Goal: Obtain resource: Download file/media

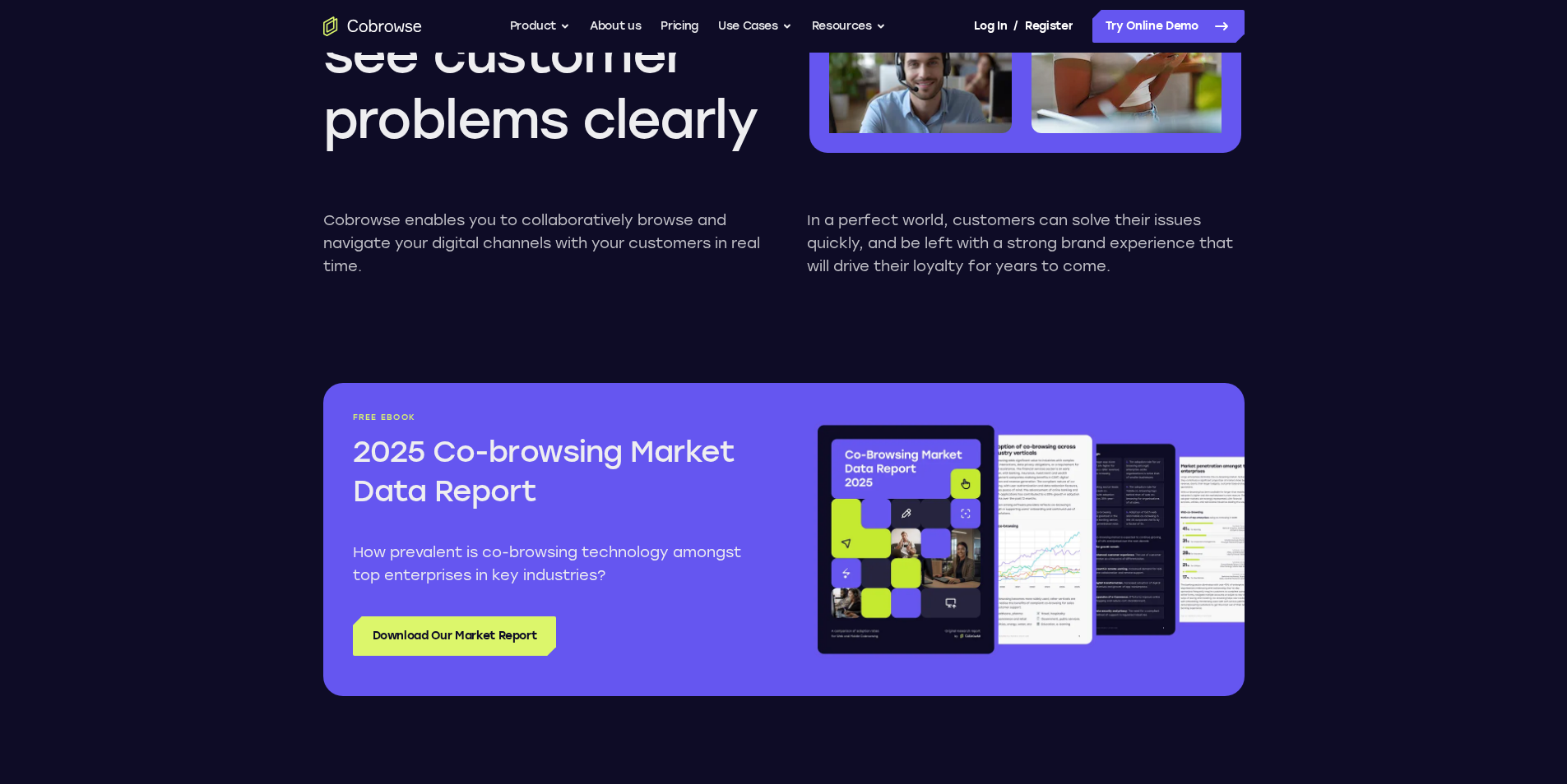
scroll to position [1644, 0]
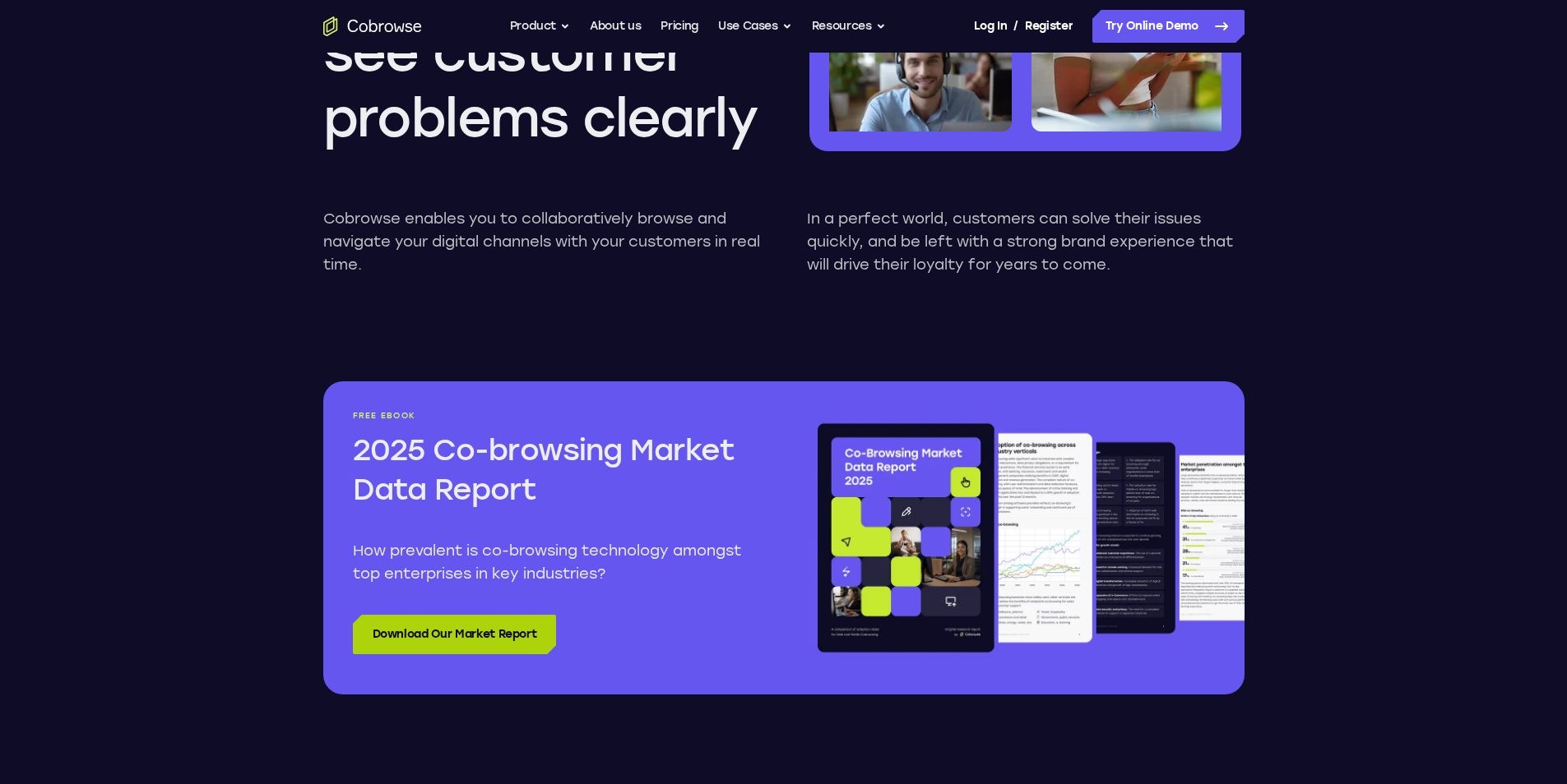
click at [425, 645] on link "Download Our Market Report" at bounding box center [454, 634] width 204 height 39
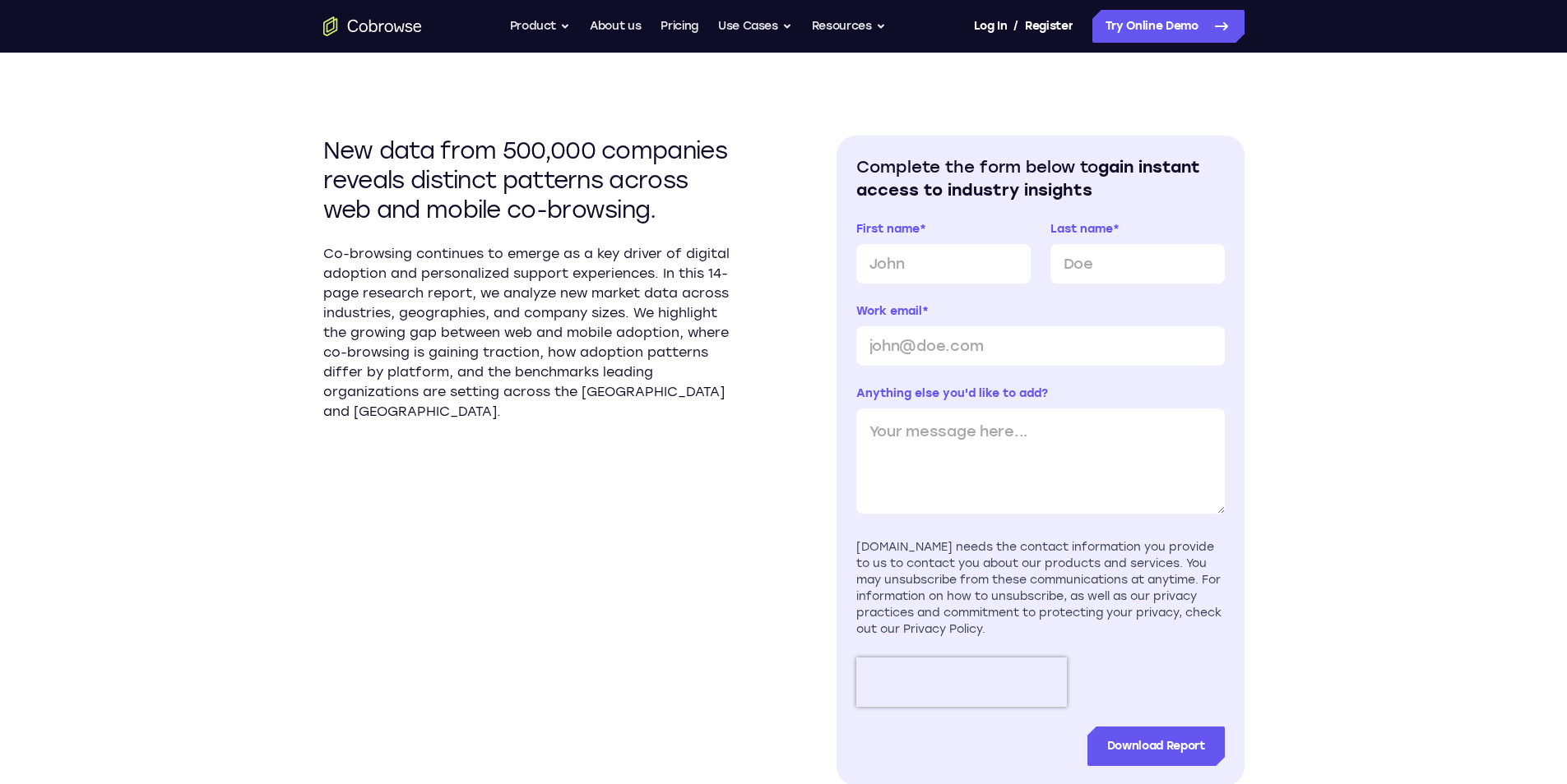
scroll to position [493, 0]
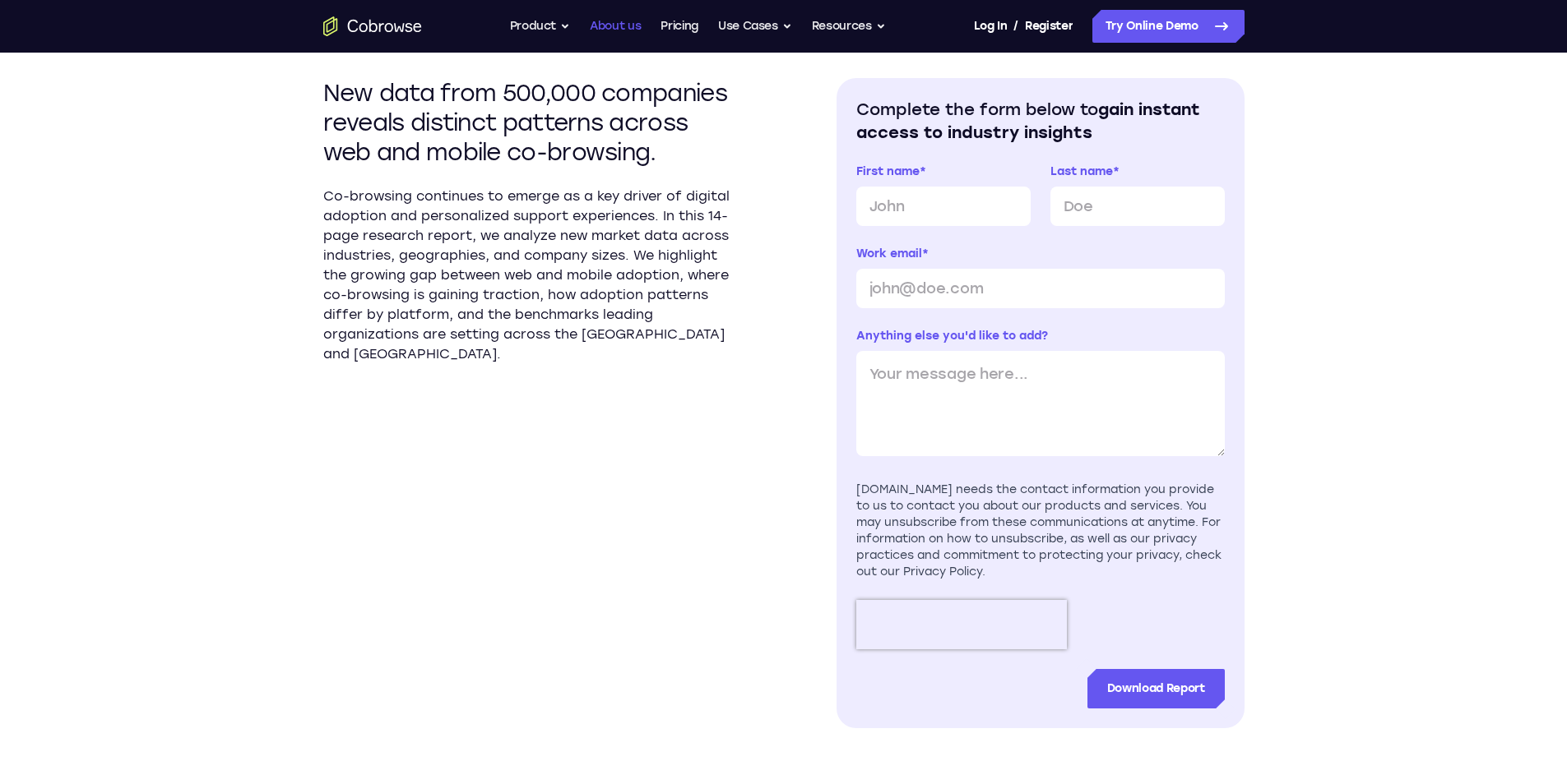
click at [615, 27] on link "About us" at bounding box center [615, 27] width 51 height 33
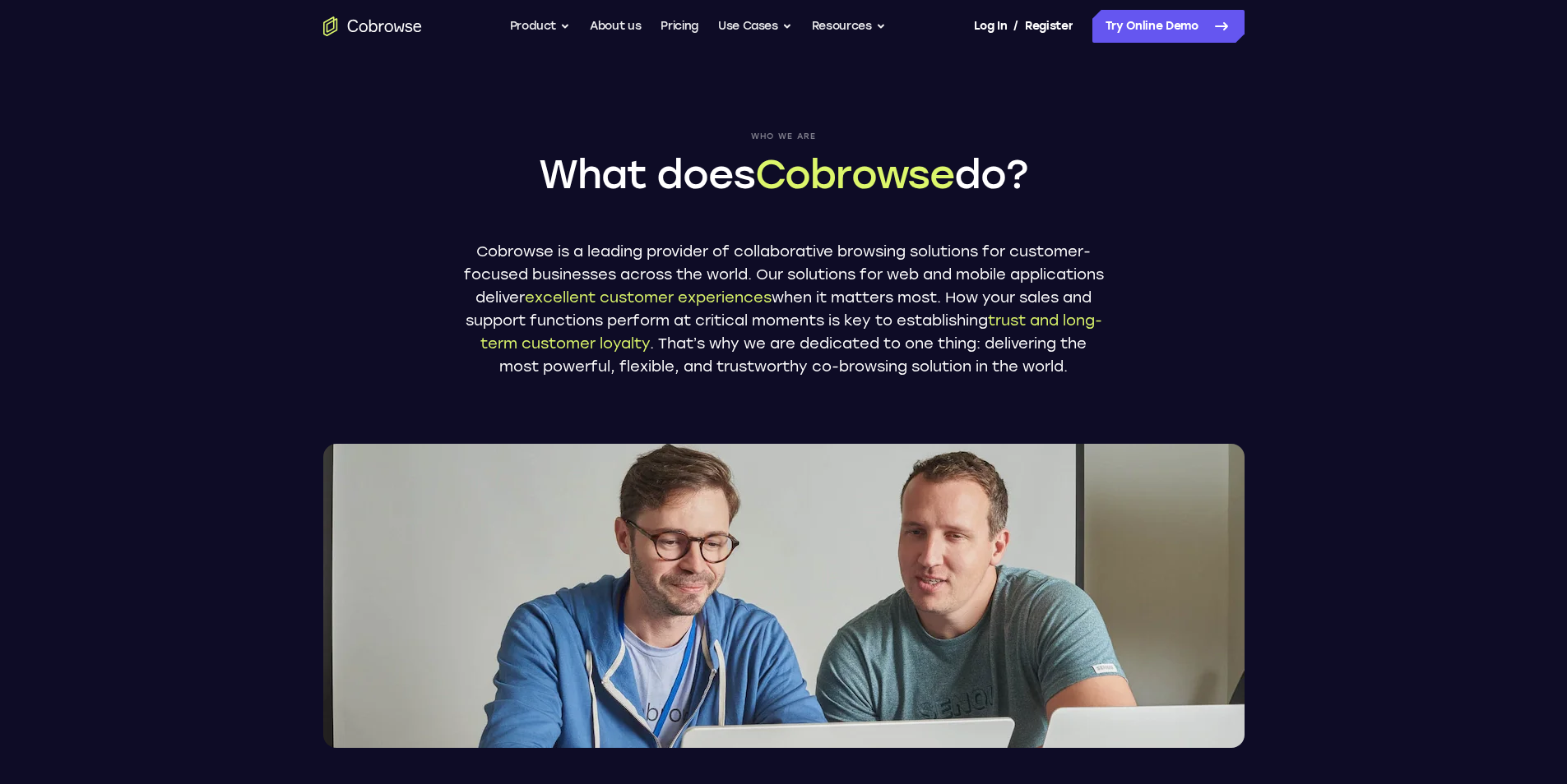
click at [795, 249] on p "Cobrowse is a leading provider of collaborative browsing solutions for customer…" at bounding box center [784, 309] width 641 height 138
click at [877, 186] on span "Cobrowse" at bounding box center [854, 174] width 199 height 47
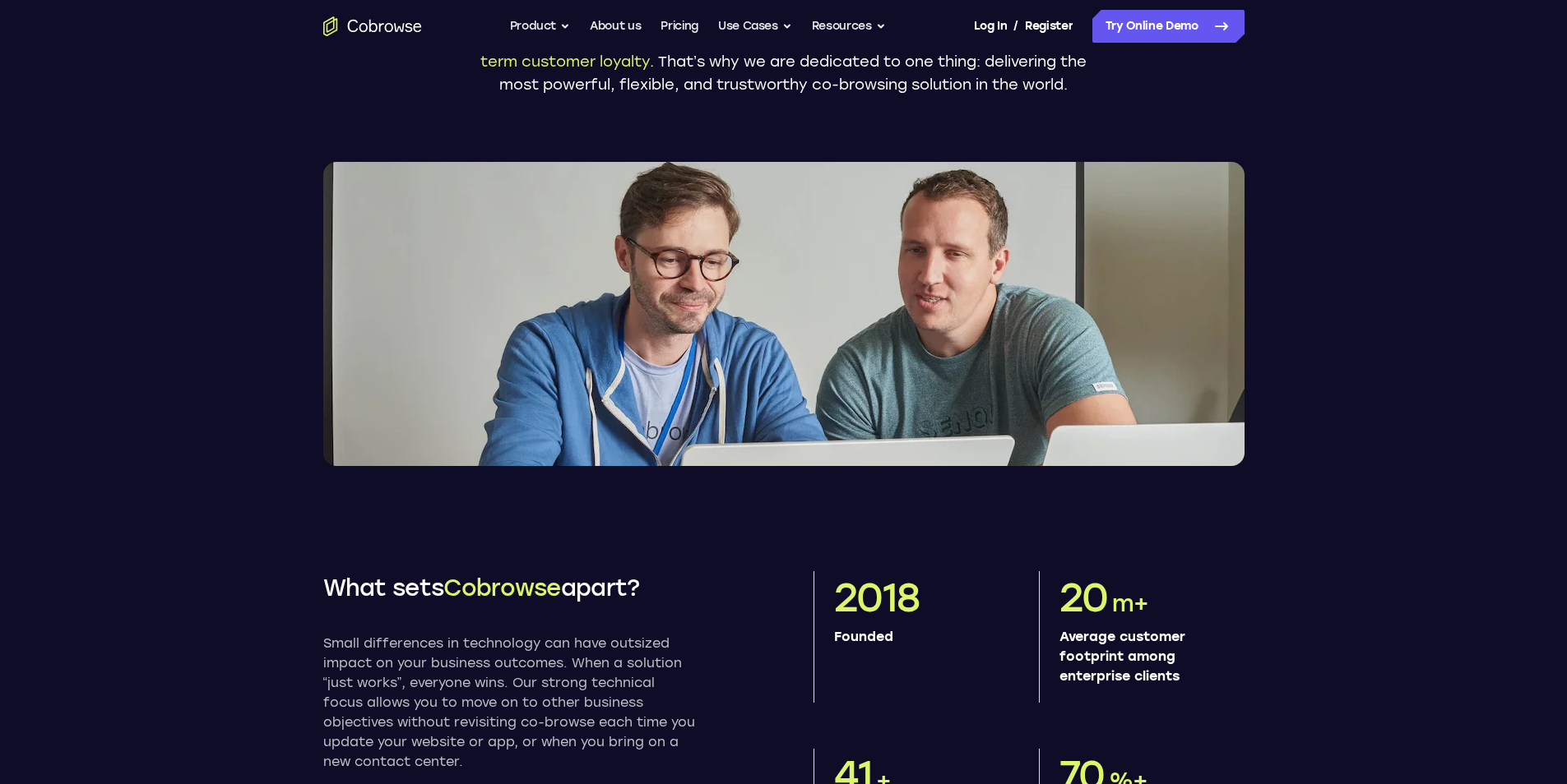
scroll to position [411, 0]
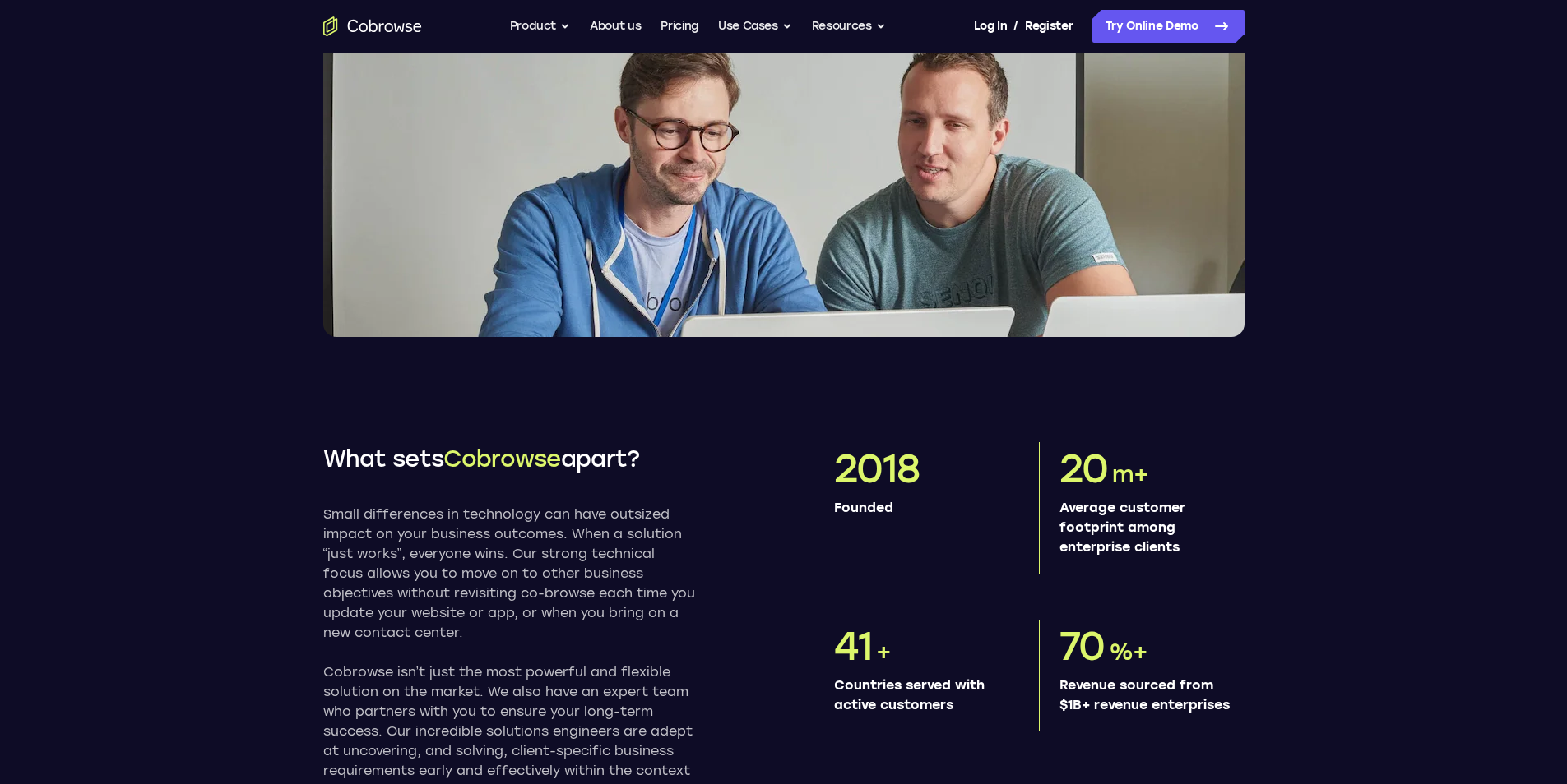
click at [813, 288] on img at bounding box center [784, 185] width 922 height 304
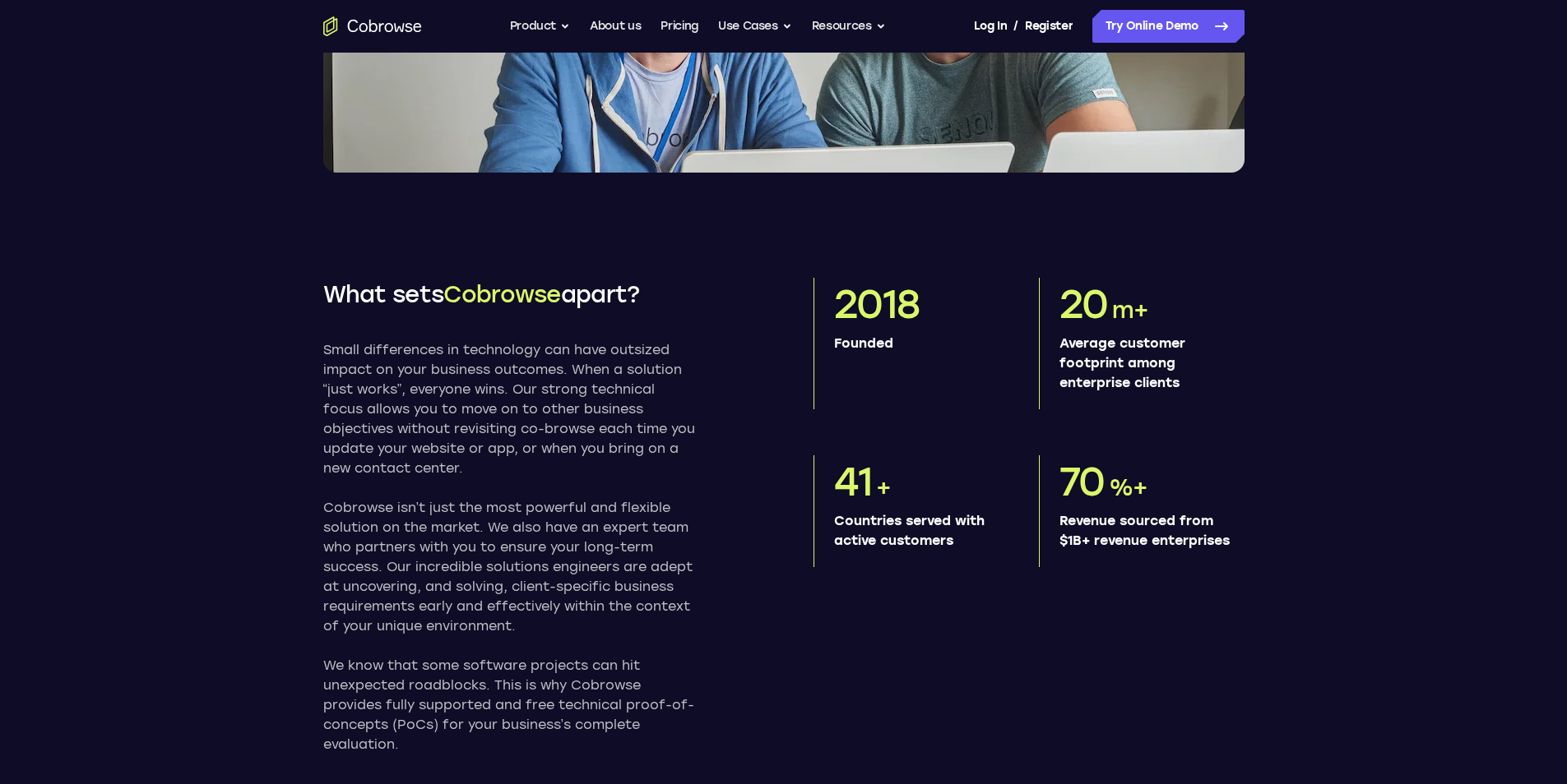
click at [451, 283] on div "What sets Cobrowse apart? Small differences in technology can have outsized imp…" at bounding box center [784, 720] width 1053 height 1095
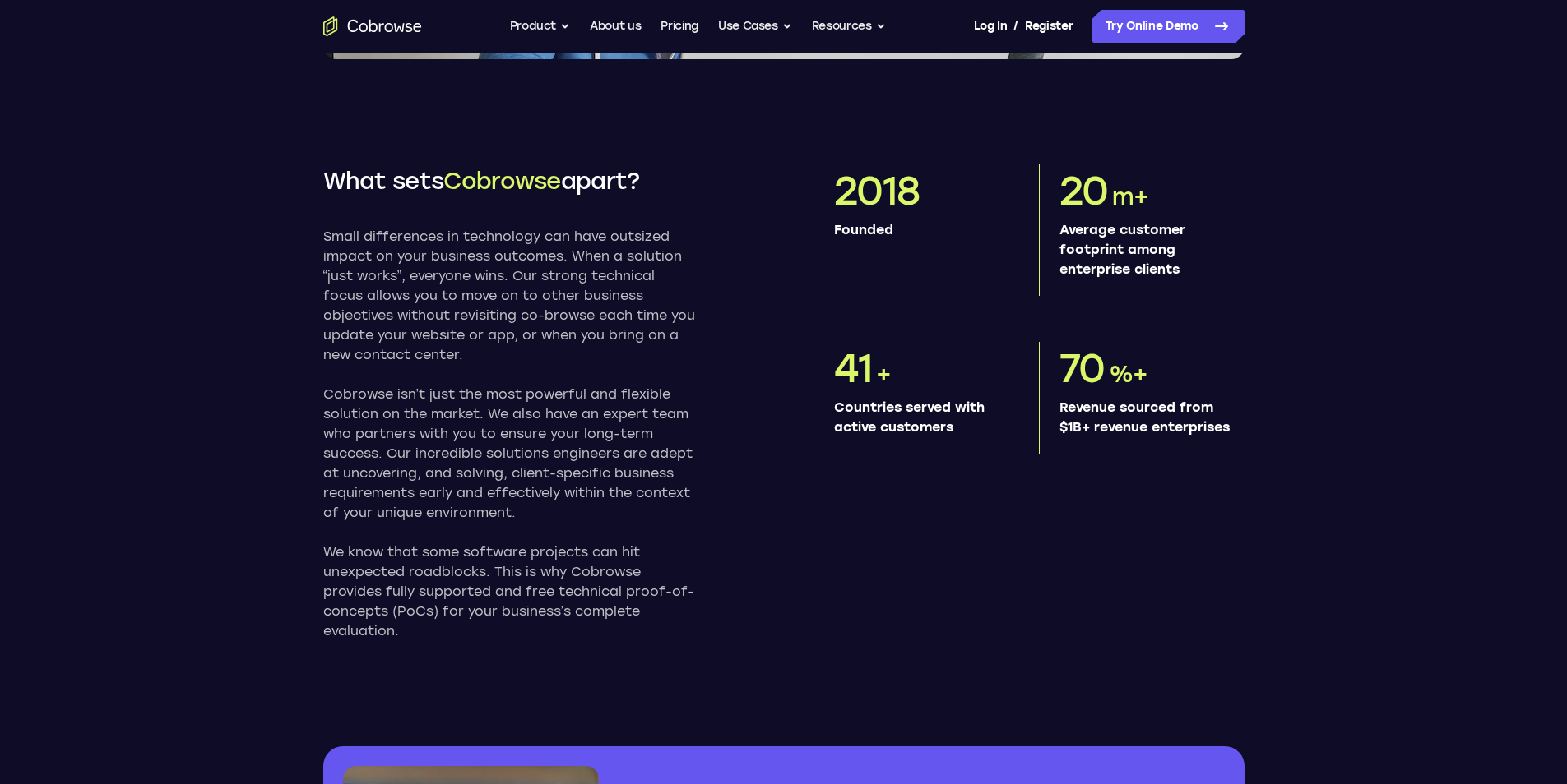
scroll to position [740, 0]
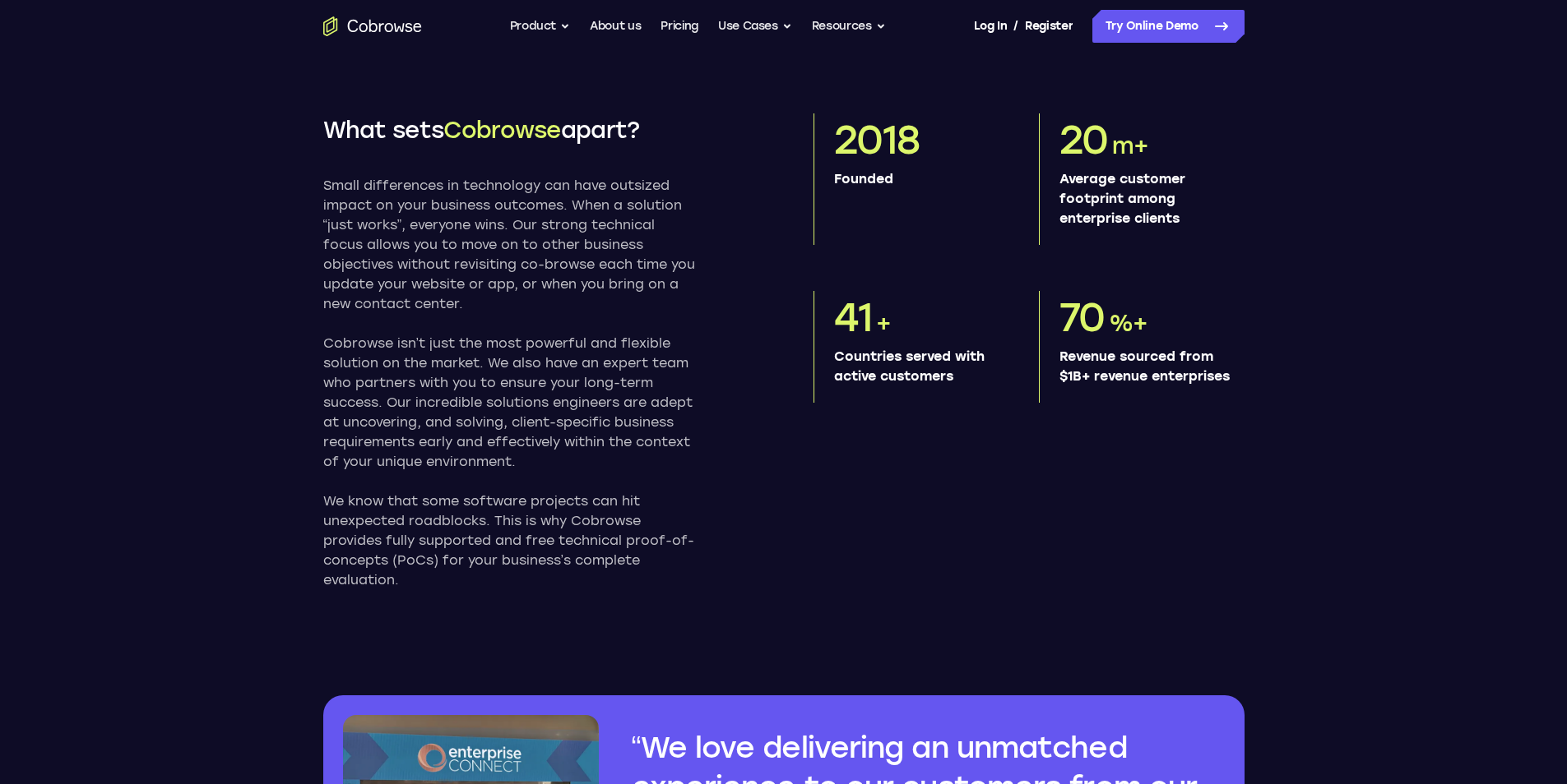
click at [965, 166] on div "2018" at bounding box center [920, 139] width 172 height 52
click at [497, 274] on p "Small differences in technology can have outsized impact on your business outco…" at bounding box center [509, 245] width 372 height 138
